Goal: Task Accomplishment & Management: Manage account settings

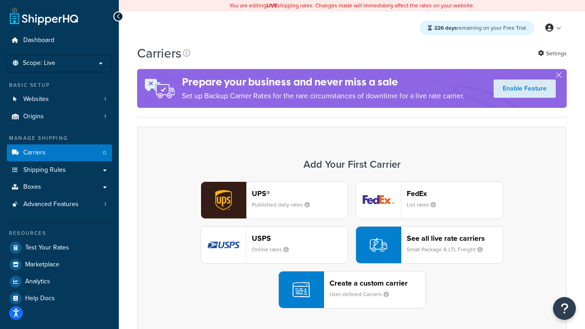
click at [352, 245] on div "UPS® Published daily rates FedEx List rates USPS Online rates See all live rate…" at bounding box center [352, 244] width 410 height 127
click at [455, 193] on header "FedEx" at bounding box center [455, 193] width 96 height 9
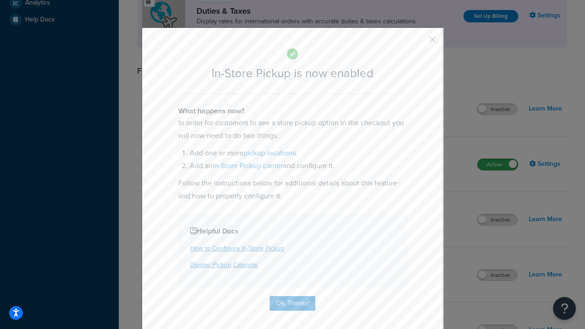
scroll to position [313, 0]
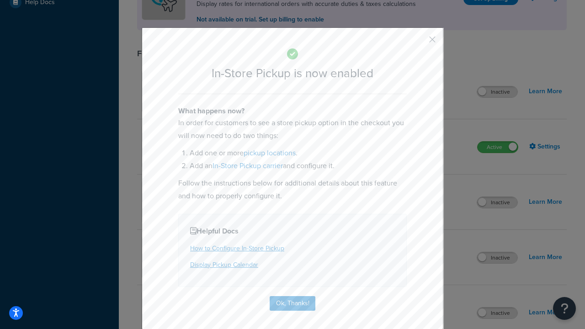
click at [418, 42] on button "button" at bounding box center [419, 43] width 2 height 2
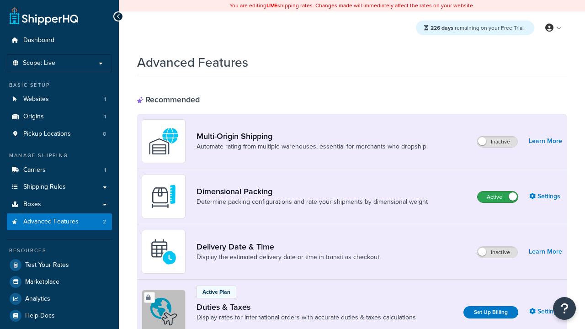
click at [498, 197] on label "Active" at bounding box center [497, 196] width 40 height 11
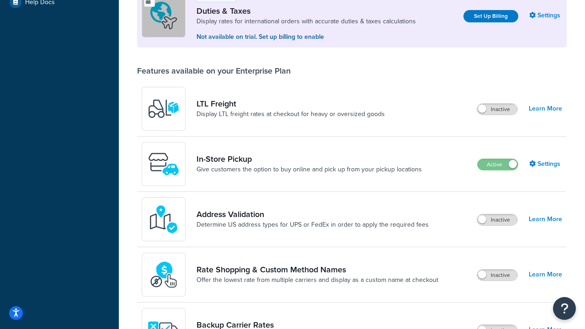
scroll to position [279, 0]
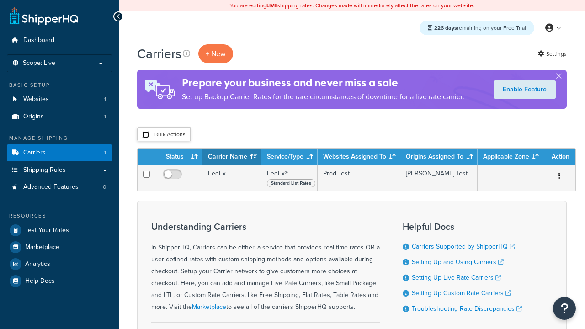
click at [145, 135] on input "checkbox" at bounding box center [145, 134] width 7 height 7
checkbox input "true"
click at [0, 0] on button "Delete" at bounding box center [0, 0] width 0 height 0
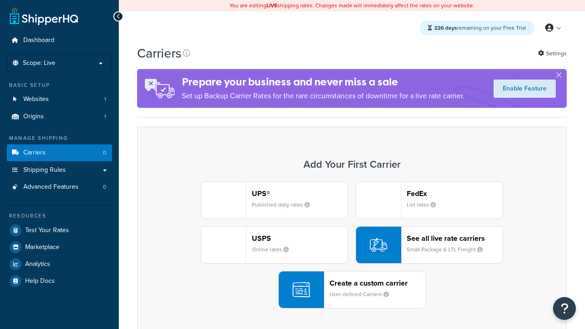
click at [274, 245] on div "USPS Online rates" at bounding box center [300, 245] width 96 height 22
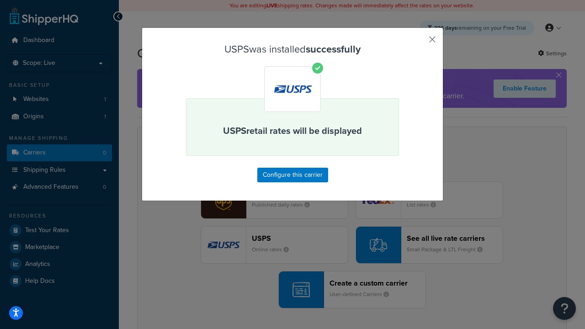
click at [418, 42] on button "button" at bounding box center [419, 43] width 2 height 2
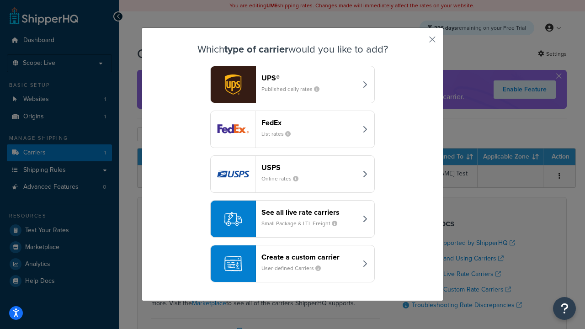
click at [292, 219] on div "See all live rate carriers Small Package & LTL Freight" at bounding box center [308, 219] width 95 height 22
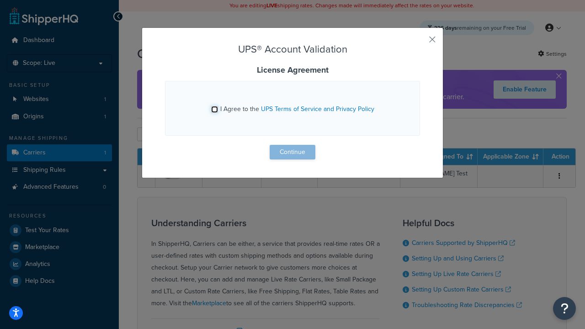
click at [214, 109] on input "I Agree to the UPS Terms of Service and Privacy Policy" at bounding box center [214, 109] width 7 height 7
checkbox input "true"
click at [292, 152] on button "Continue" at bounding box center [293, 152] width 46 height 15
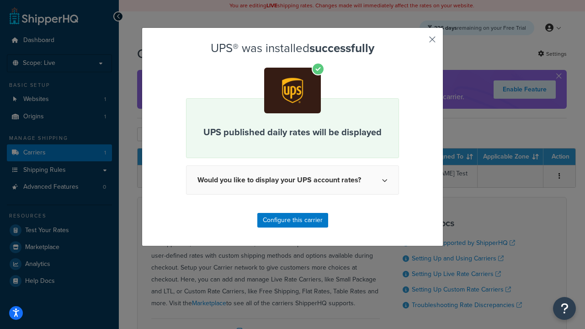
click at [418, 42] on button "button" at bounding box center [419, 43] width 2 height 2
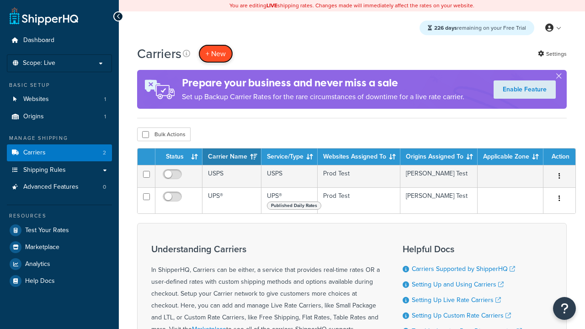
click at [216, 44] on button "+ New" at bounding box center [215, 53] width 35 height 19
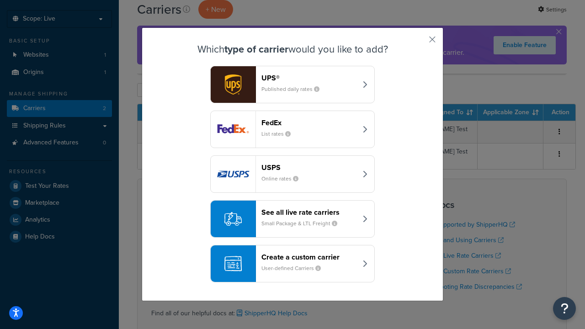
click at [309, 122] on header "FedEx" at bounding box center [308, 122] width 95 height 9
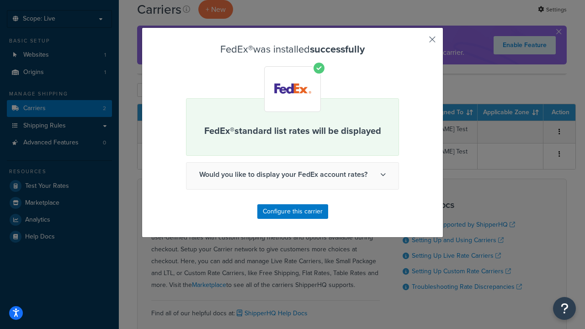
click at [418, 42] on button "button" at bounding box center [419, 43] width 2 height 2
